Goal: Task Accomplishment & Management: Use online tool/utility

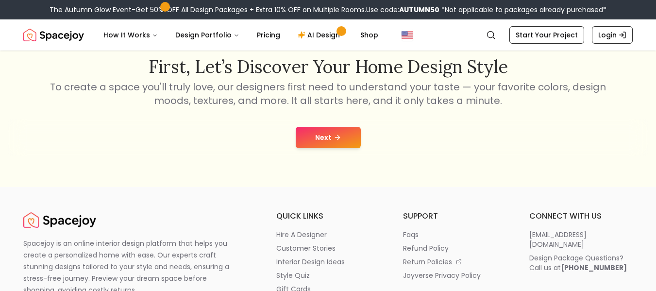
scroll to position [165, 0]
click at [335, 136] on icon at bounding box center [338, 138] width 8 height 8
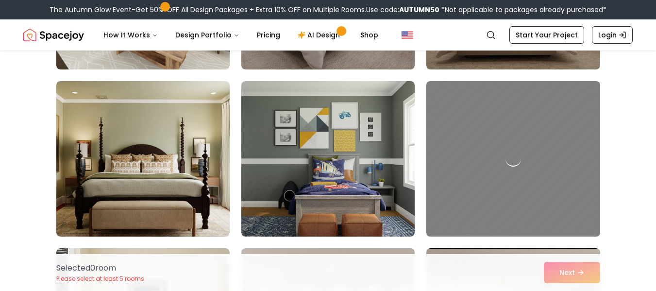
scroll to position [336, 0]
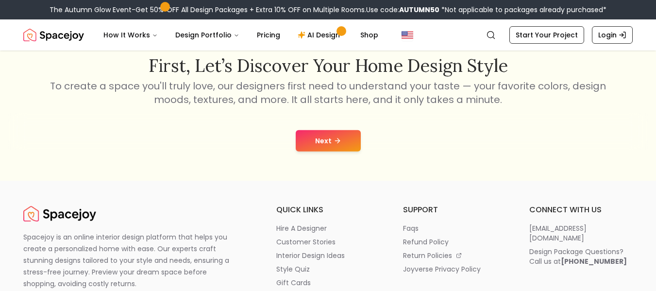
scroll to position [165, 0]
